Goal: Entertainment & Leisure: Consume media (video, audio)

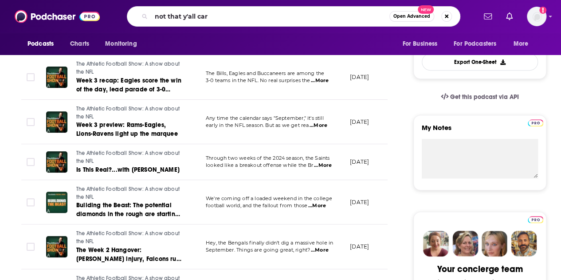
type input "not that y'all care"
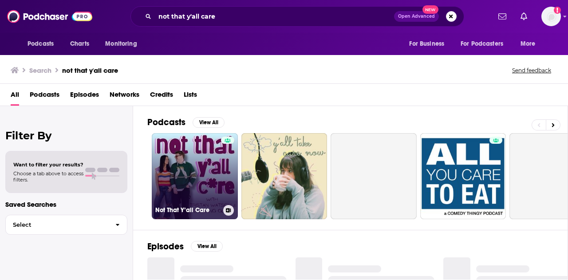
click at [200, 166] on link "Not That Y’all Care" at bounding box center [195, 176] width 86 height 86
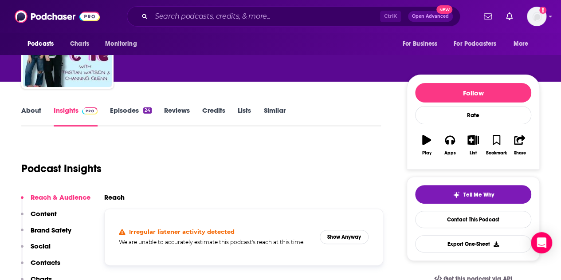
scroll to position [44, 0]
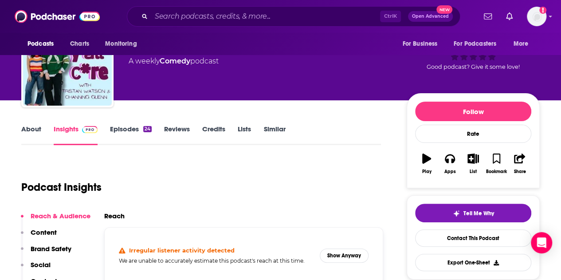
click at [115, 125] on link "Episodes 24" at bounding box center [131, 135] width 42 height 20
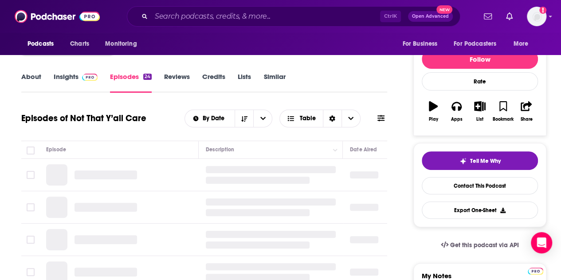
scroll to position [133, 0]
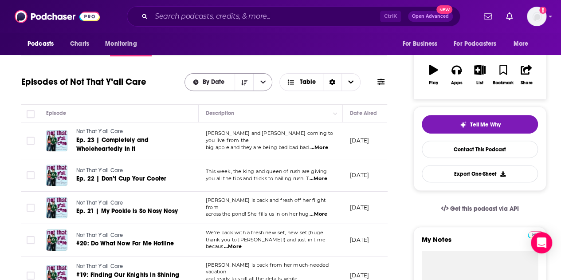
click at [272, 83] on button "open menu" at bounding box center [262, 82] width 19 height 17
click at [269, 83] on button "close menu" at bounding box center [262, 82] width 19 height 17
click at [288, 95] on div "Episodes of Not That Y’all Care By Date Table" at bounding box center [204, 88] width 366 height 34
click at [258, 205] on span "[PERSON_NAME] is back and fresh off her flight from" at bounding box center [266, 203] width 120 height 13
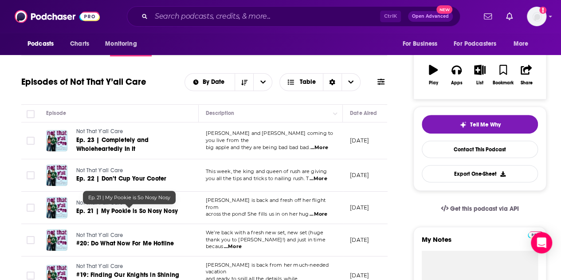
click at [156, 213] on span "Ep. 21 | My Pookie is So Nosy Nosy" at bounding box center [127, 211] width 102 height 8
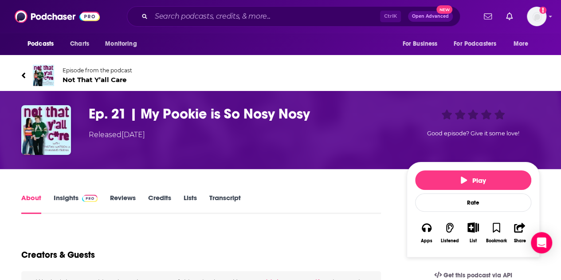
scroll to position [89, 0]
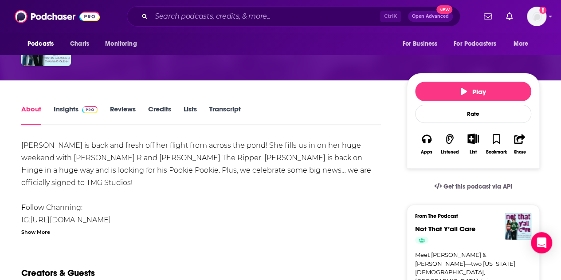
click at [219, 110] on link "Transcript" at bounding box center [225, 115] width 32 height 20
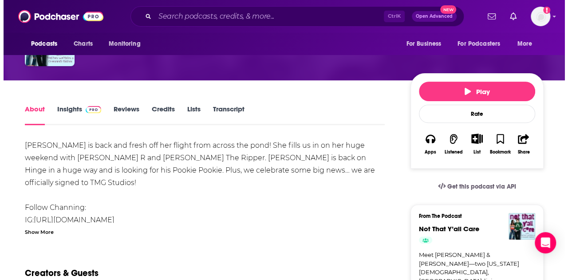
scroll to position [0, 0]
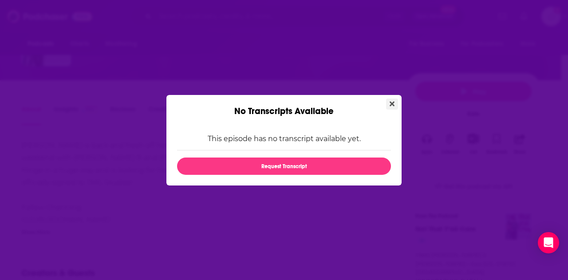
click at [389, 104] on button "Close" at bounding box center [392, 104] width 12 height 11
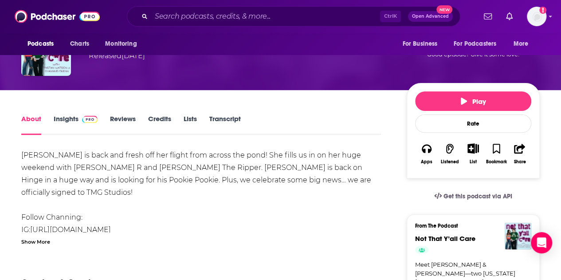
scroll to position [44, 0]
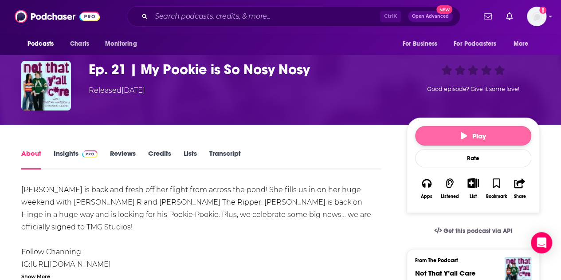
click at [452, 131] on button "Play" at bounding box center [473, 136] width 116 height 20
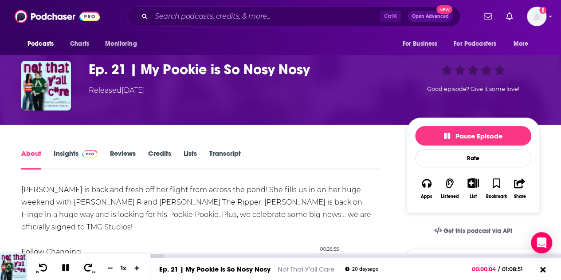
click at [311, 254] on div "00:26:55" at bounding box center [355, 256] width 411 height 4
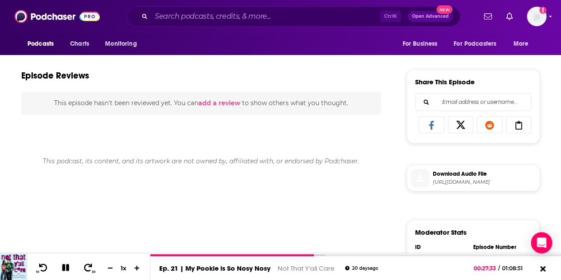
scroll to position [311, 0]
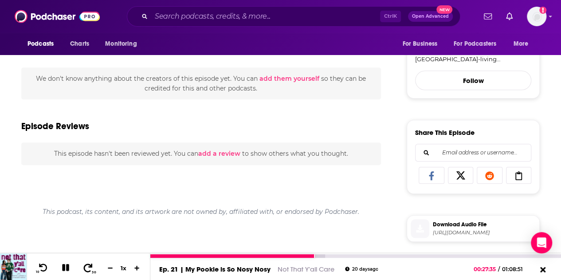
click at [91, 267] on icon at bounding box center [88, 267] width 9 height 8
click at [46, 269] on icon at bounding box center [43, 267] width 9 height 8
click at [44, 269] on icon at bounding box center [43, 267] width 11 height 9
click at [62, 269] on icon at bounding box center [65, 267] width 7 height 7
